Goal: Task Accomplishment & Management: Use online tool/utility

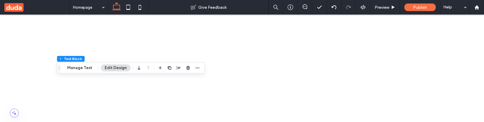
scroll to position [132, 0]
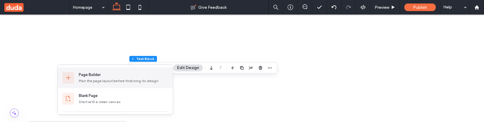
click at [77, 78] on div "Page Builder Plan the page layout before finalizing its design" at bounding box center [115, 77] width 115 height 21
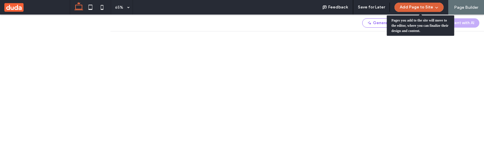
click at [432, 9] on button "Add Page to Site" at bounding box center [418, 7] width 49 height 9
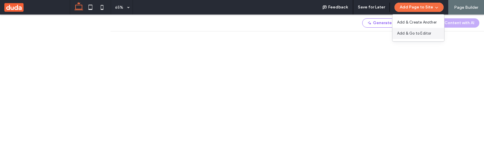
click at [423, 34] on span "Add & Go to Editor" at bounding box center [414, 34] width 34 height 6
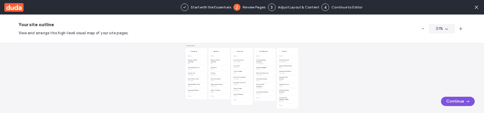
click at [458, 103] on button "Continue" at bounding box center [458, 101] width 34 height 9
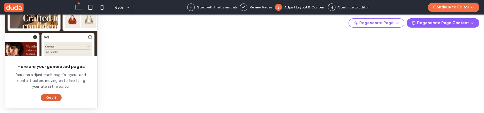
click at [49, 96] on button "Got It" at bounding box center [51, 97] width 21 height 7
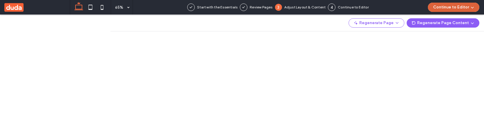
click at [469, 6] on button "Continue to Editor" at bounding box center [453, 7] width 51 height 9
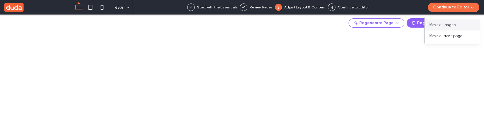
click at [452, 25] on span "Move all pages" at bounding box center [442, 25] width 26 height 6
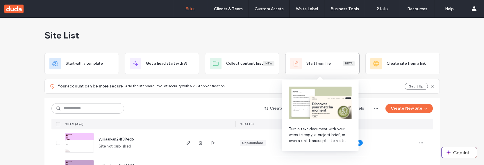
click at [310, 68] on div "Start from file Beta" at bounding box center [322, 64] width 65 height 12
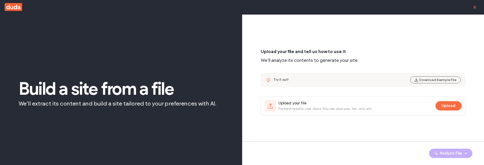
click at [475, 7] on use "button" at bounding box center [474, 7] width 3 height 3
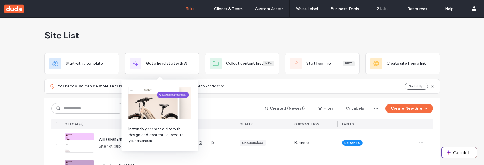
click at [150, 71] on div "Get a head start with AI" at bounding box center [162, 64] width 74 height 22
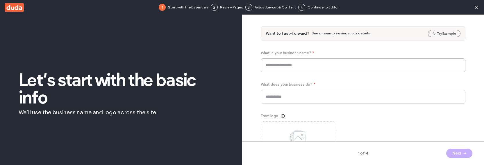
click at [300, 63] on input at bounding box center [363, 65] width 205 height 14
type input "******"
click at [304, 94] on input at bounding box center [363, 97] width 205 height 14
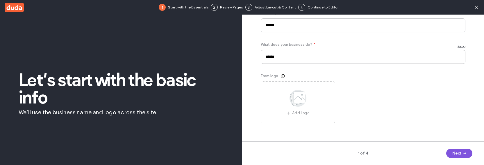
type input "******"
click at [461, 154] on button "Next" at bounding box center [459, 152] width 26 height 9
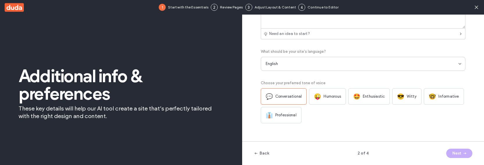
scroll to position [0, 0]
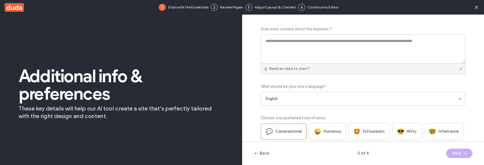
click at [320, 68] on div "Need an idea to start?" at bounding box center [363, 68] width 205 height 11
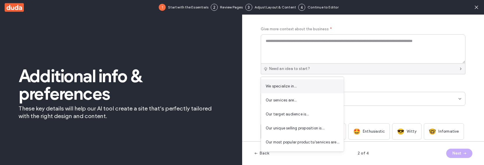
click at [317, 88] on div "We specialize in…" at bounding box center [302, 86] width 83 height 14
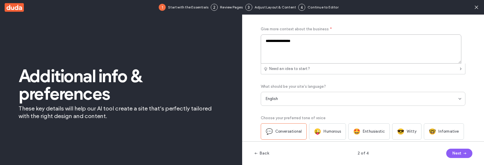
click at [317, 47] on textarea "**********" at bounding box center [361, 48] width 201 height 29
click at [295, 39] on textarea "**********" at bounding box center [361, 48] width 201 height 29
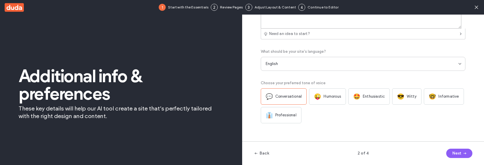
scroll to position [35, 0]
type textarea "**********"
click at [357, 96] on span "🤩" at bounding box center [356, 96] width 7 height 7
click at [454, 152] on button "Next" at bounding box center [459, 152] width 26 height 9
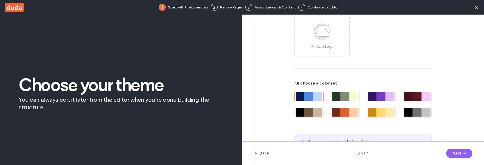
scroll to position [38, 0]
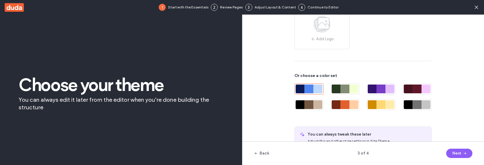
click at [382, 90] on div at bounding box center [380, 88] width 9 height 9
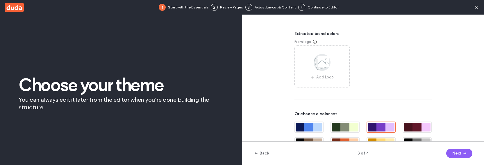
scroll to position [63, 0]
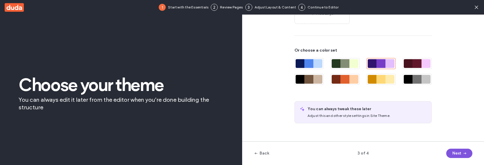
click at [462, 149] on span "button" at bounding box center [464, 153] width 6 height 9
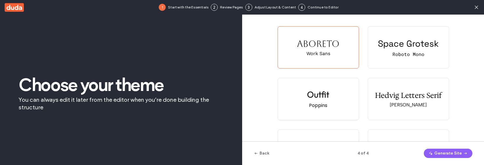
click at [342, 101] on div "Outfit Poppins" at bounding box center [318, 99] width 81 height 42
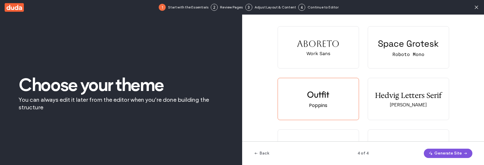
click at [441, 150] on button "Generate Site" at bounding box center [448, 152] width 49 height 9
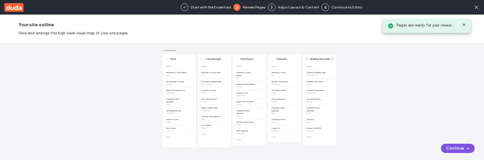
click at [454, 147] on button "Continue" at bounding box center [458, 147] width 34 height 9
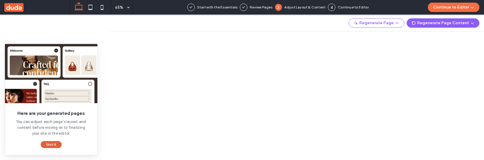
click at [51, 145] on button "Got It" at bounding box center [51, 144] width 21 height 7
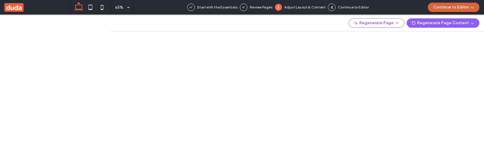
click at [444, 7] on button "Continue to Editor" at bounding box center [453, 7] width 51 height 9
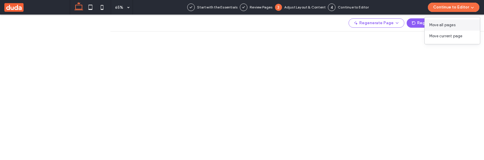
click at [448, 27] on span "Move all pages" at bounding box center [442, 25] width 26 height 6
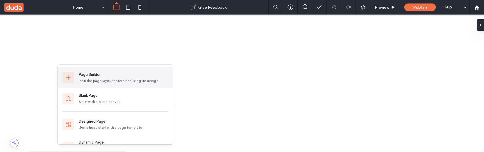
click at [113, 74] on div "Page Builder" at bounding box center [124, 75] width 90 height 6
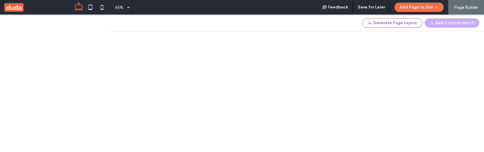
click at [425, 10] on button "Add Page to Site" at bounding box center [418, 7] width 49 height 9
